Goal: Information Seeking & Learning: Learn about a topic

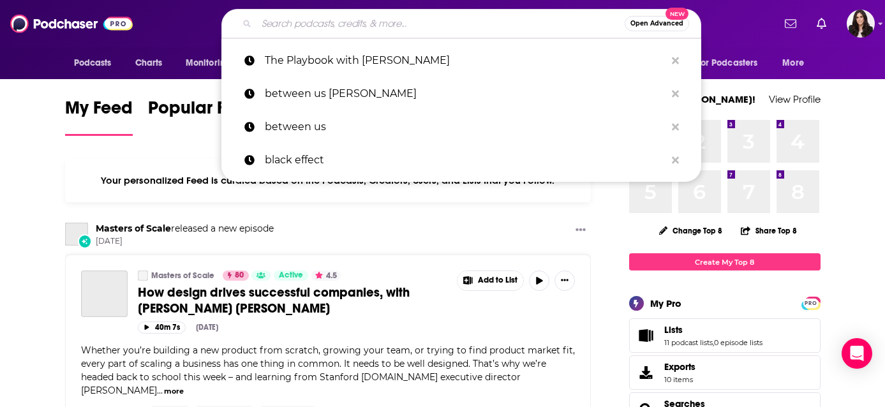
scroll to position [8, 0]
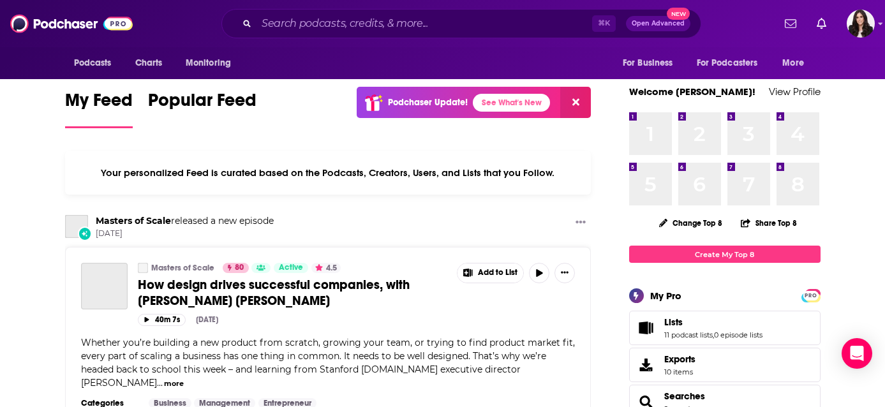
scroll to position [0, 0]
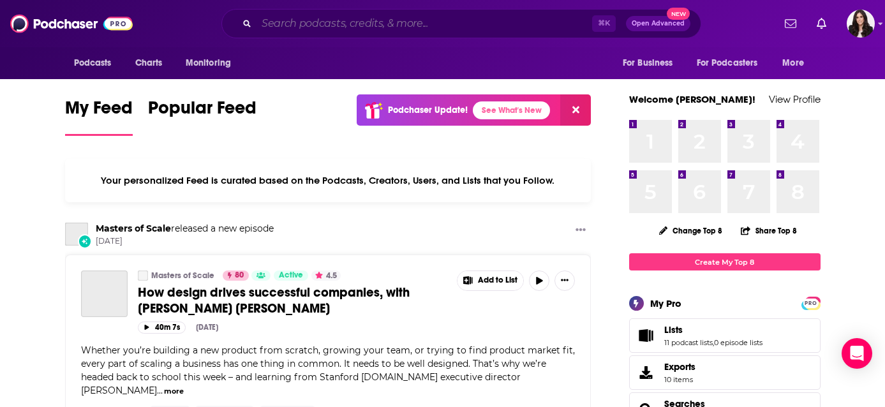
click at [313, 24] on input "Search podcasts, credits, & more..." at bounding box center [425, 23] width 336 height 20
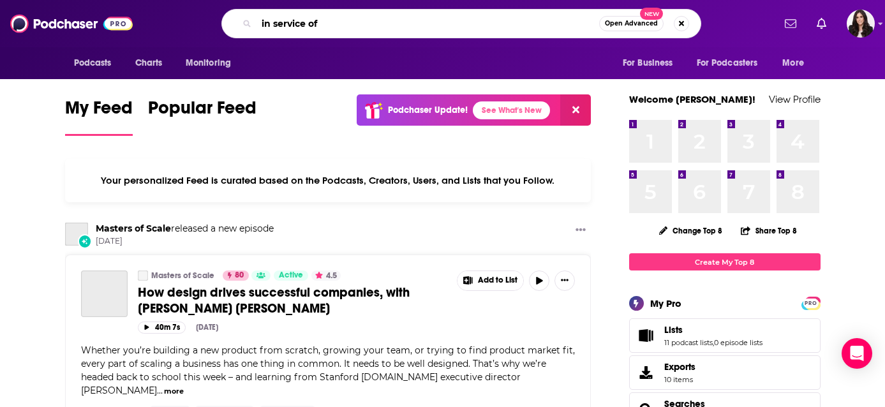
type input "in service of"
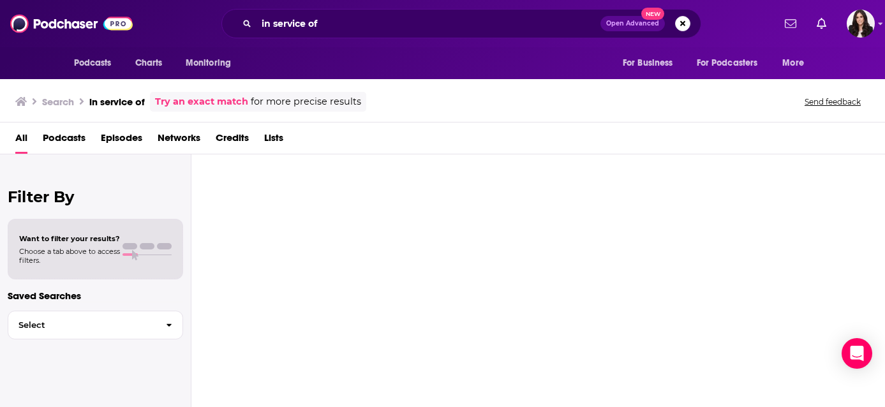
click at [47, 145] on span "Podcasts" at bounding box center [64, 141] width 43 height 26
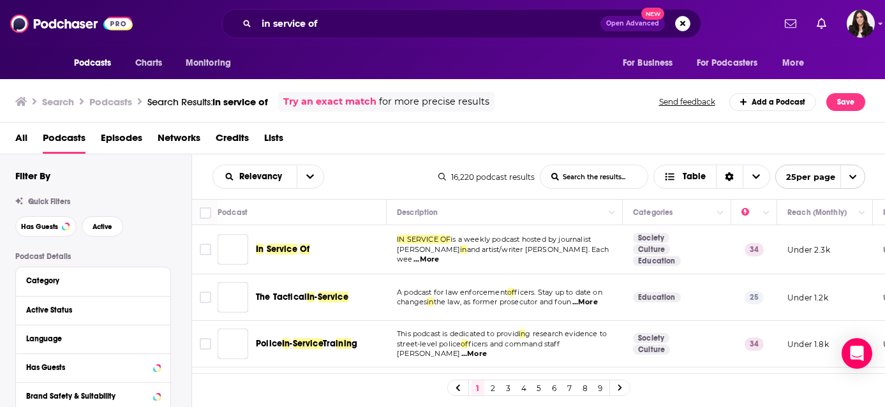
click at [283, 253] on span "Service" at bounding box center [282, 249] width 31 height 11
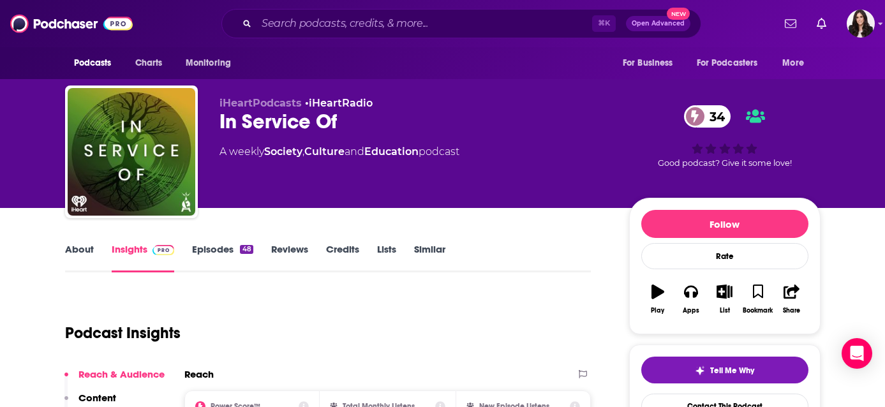
click at [80, 250] on link "About" at bounding box center [79, 257] width 29 height 29
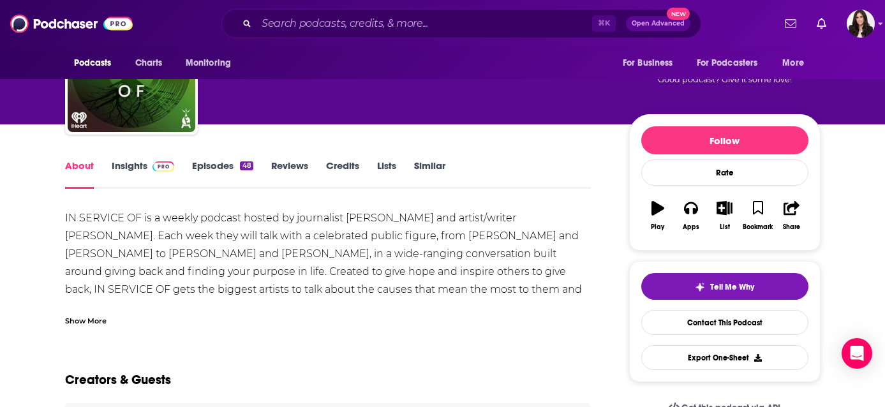
scroll to position [86, 0]
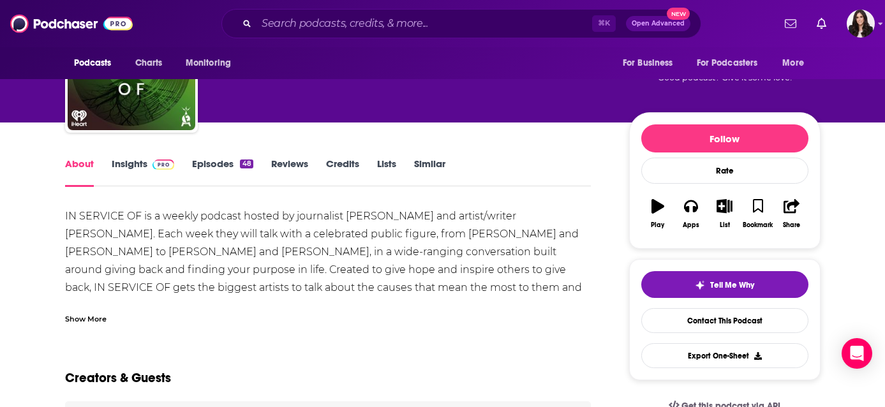
click at [84, 315] on div "Show More" at bounding box center [85, 318] width 41 height 12
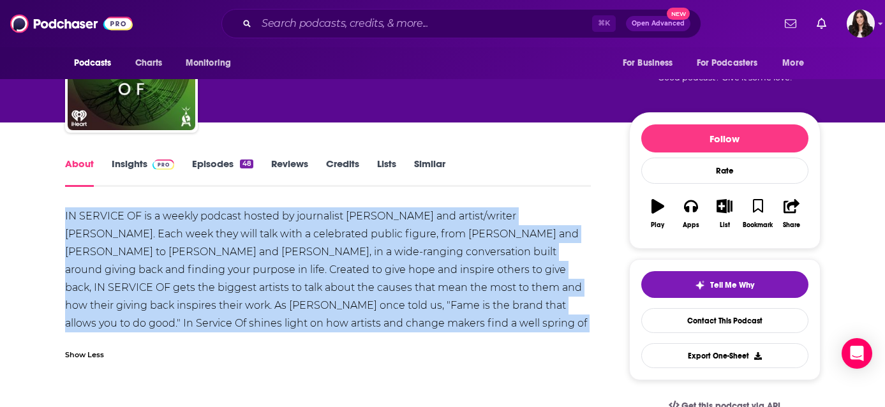
drag, startPoint x: 526, startPoint y: 324, endPoint x: 43, endPoint y: 200, distance: 498.7
copy div "IN SERVICE OF is a weekly podcast hosted by journalist [PERSON_NAME] and artist…"
